Goal: Browse casually: Explore the website without a specific task or goal

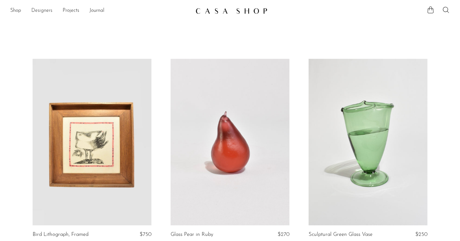
click at [44, 8] on link "Designers" at bounding box center [41, 11] width 21 height 8
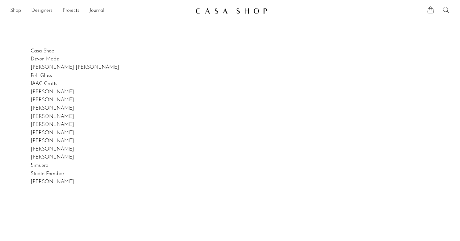
click at [77, 11] on link "Projects" at bounding box center [71, 11] width 17 height 8
click at [98, 14] on link "Journal" at bounding box center [96, 11] width 15 height 8
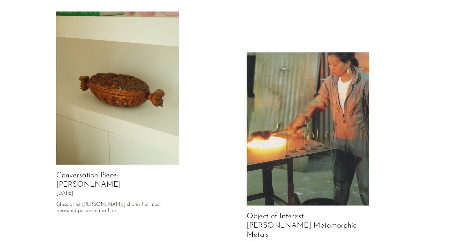
scroll to position [25, 0]
